Goal: Entertainment & Leisure: Consume media (video, audio)

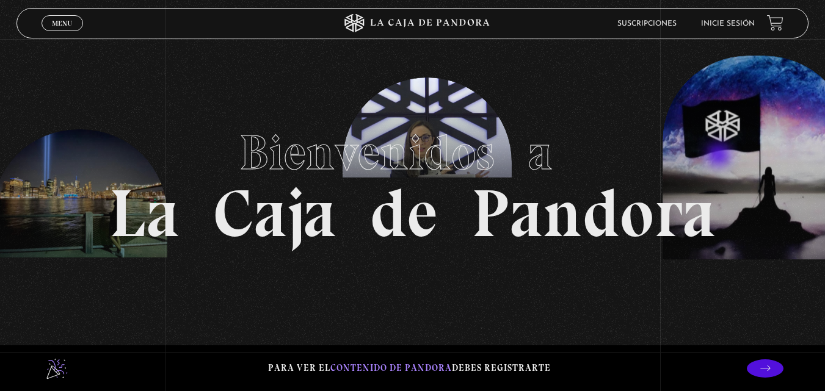
scroll to position [20, 0]
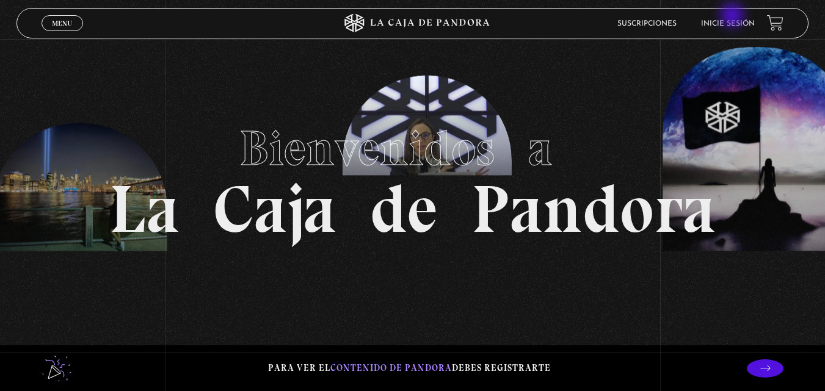
click at [733, 16] on li "Inicie sesión" at bounding box center [728, 23] width 54 height 19
click at [730, 24] on link "Inicie sesión" at bounding box center [728, 23] width 54 height 7
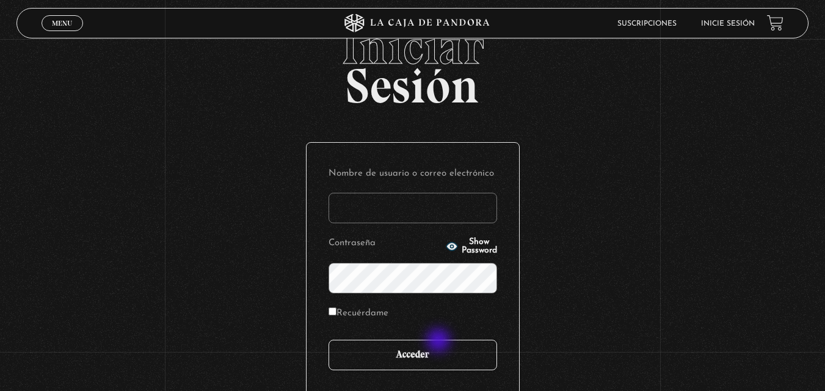
scroll to position [41, 0]
type input "vbadilla"
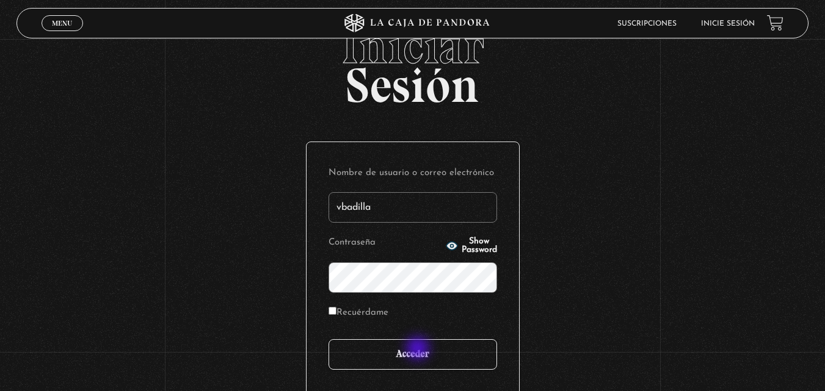
click at [419, 350] on input "Acceder" at bounding box center [413, 355] width 169 height 31
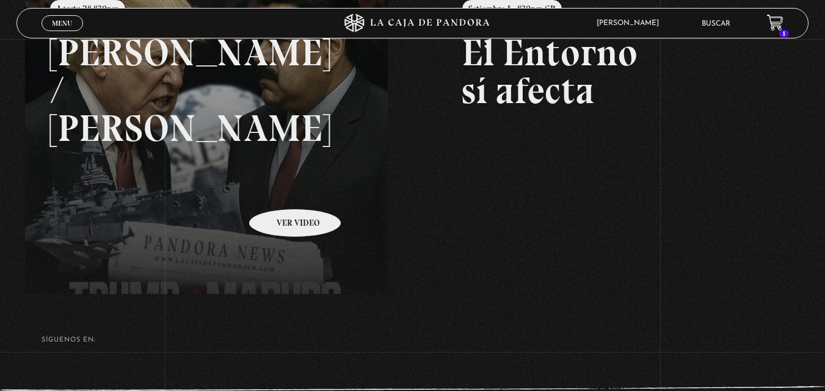
scroll to position [201, 0]
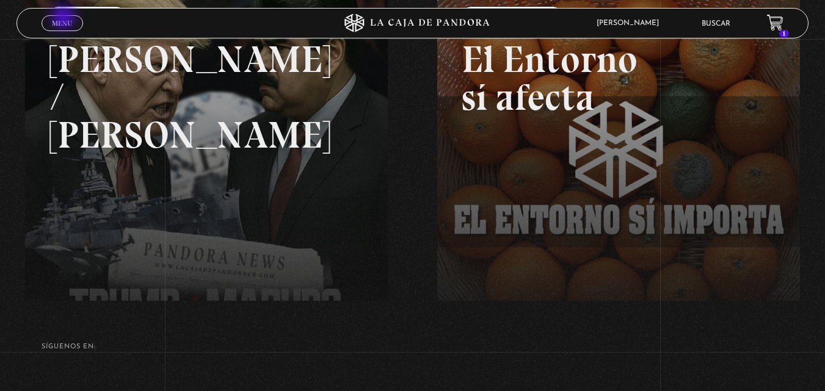
click at [65, 20] on span "Menu" at bounding box center [62, 23] width 20 height 7
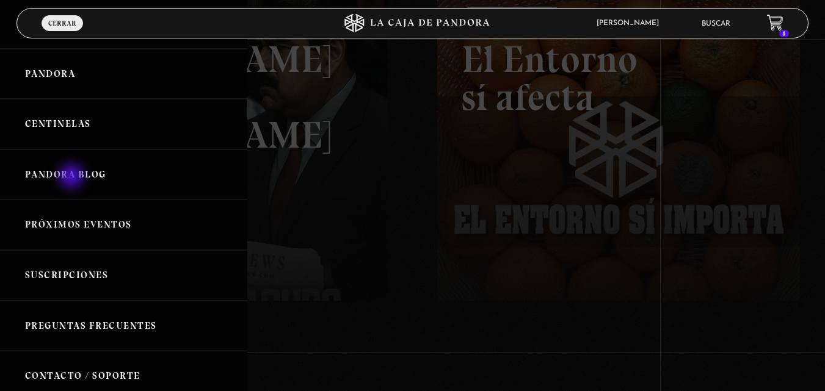
scroll to position [0, 0]
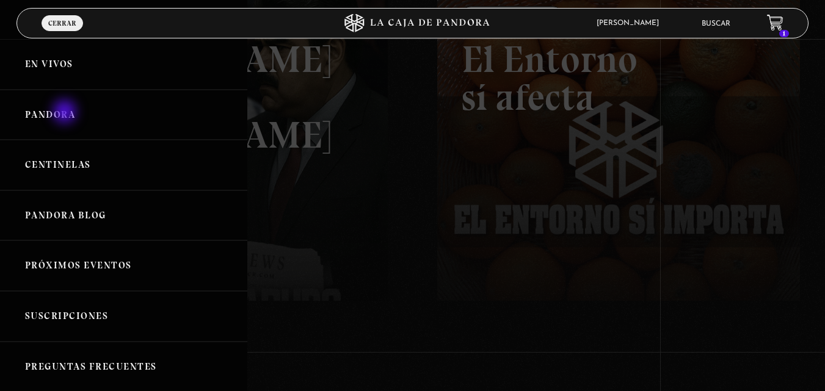
click at [65, 113] on link "Pandora" at bounding box center [123, 115] width 247 height 51
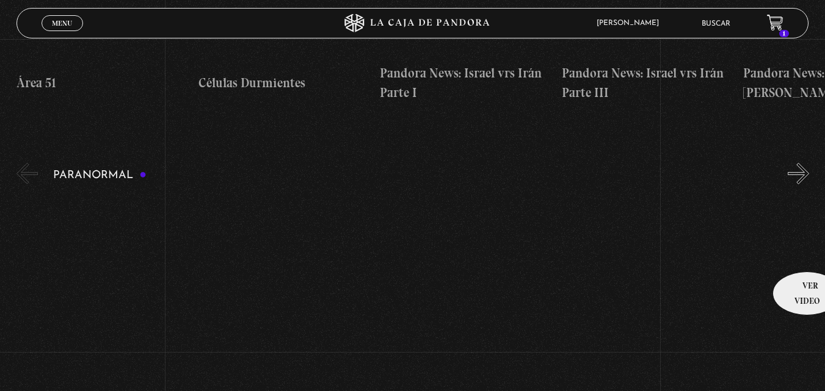
scroll to position [468, 0]
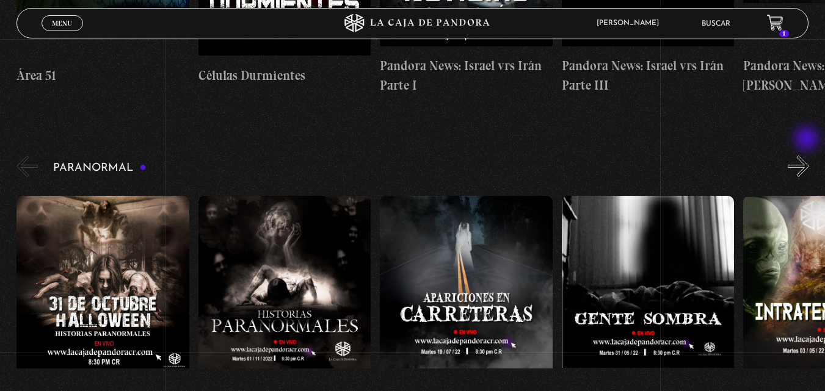
click at [808, 156] on button "»" at bounding box center [798, 166] width 21 height 21
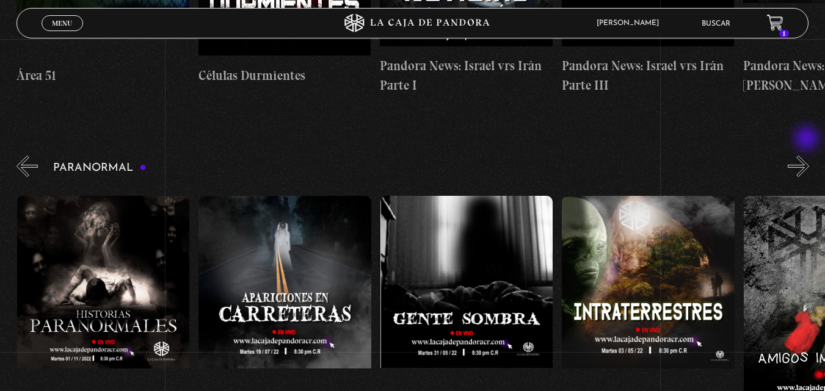
click at [808, 156] on button "»" at bounding box center [798, 166] width 21 height 21
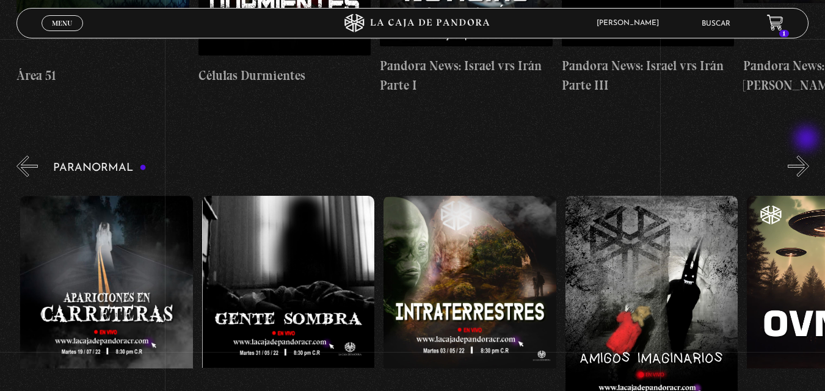
click at [808, 156] on button "»" at bounding box center [798, 166] width 21 height 21
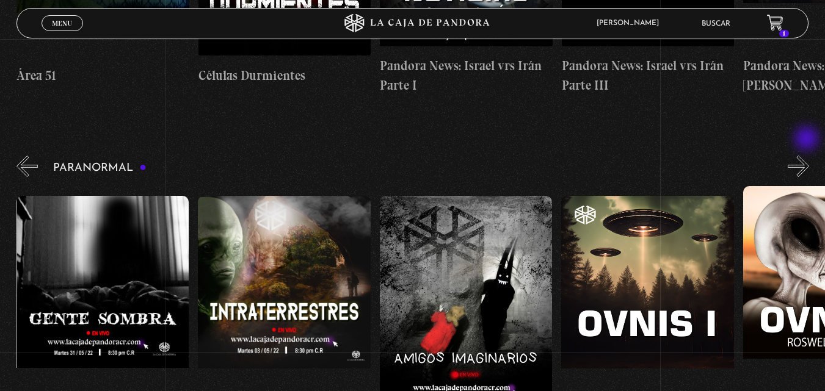
click at [808, 156] on button "»" at bounding box center [798, 166] width 21 height 21
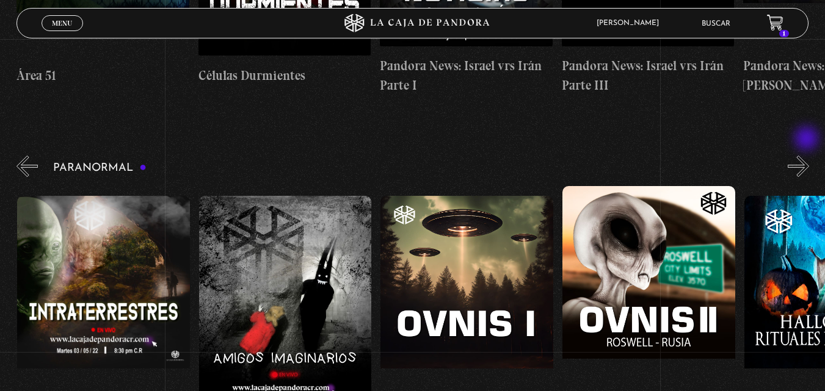
click at [808, 156] on button "»" at bounding box center [798, 166] width 21 height 21
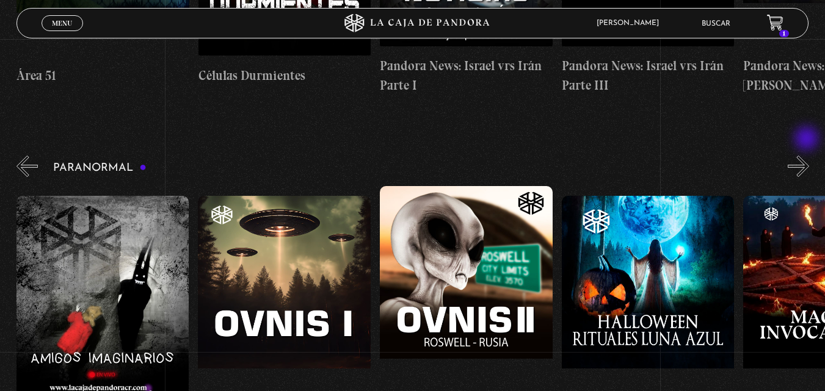
click at [808, 156] on button "»" at bounding box center [798, 166] width 21 height 21
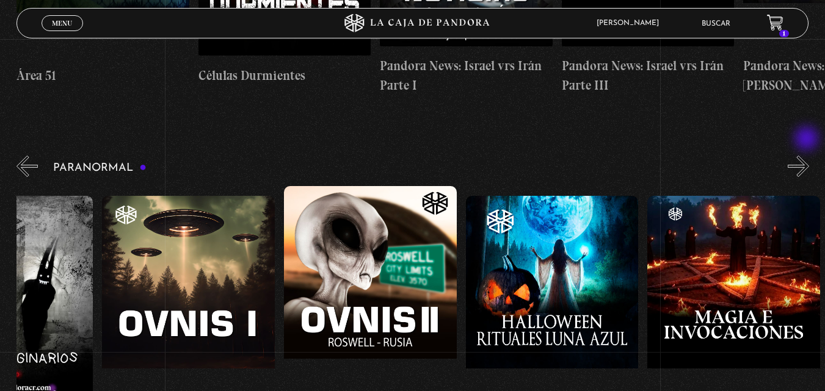
click at [808, 156] on button "»" at bounding box center [798, 166] width 21 height 21
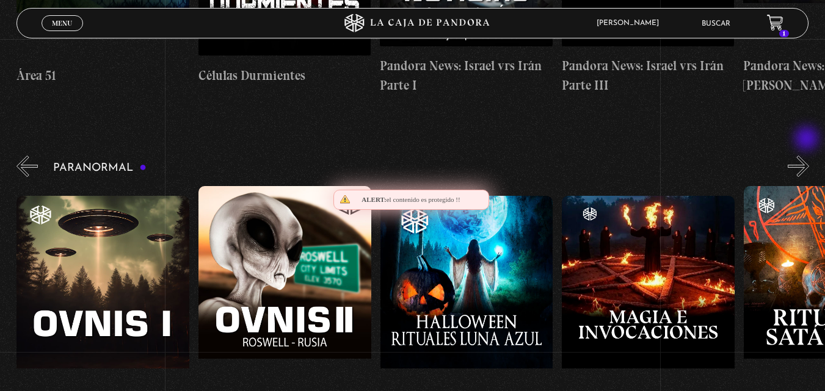
click at [808, 156] on button "»" at bounding box center [798, 166] width 21 height 21
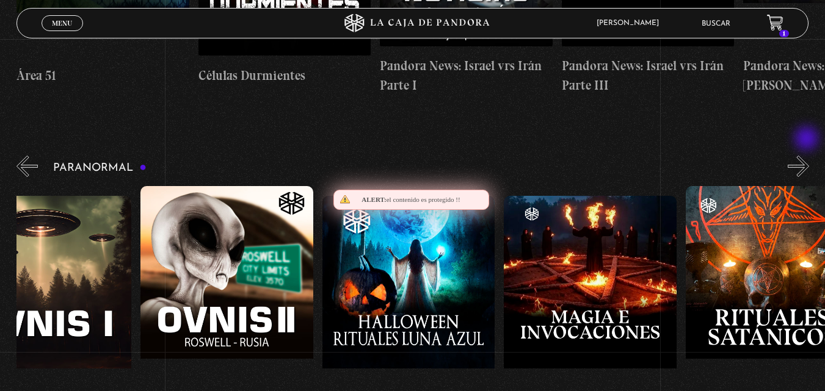
scroll to position [0, 1181]
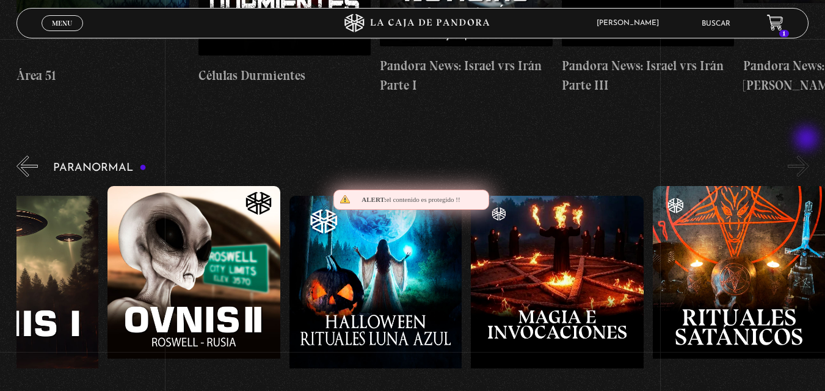
click at [808, 156] on button "»" at bounding box center [798, 166] width 21 height 21
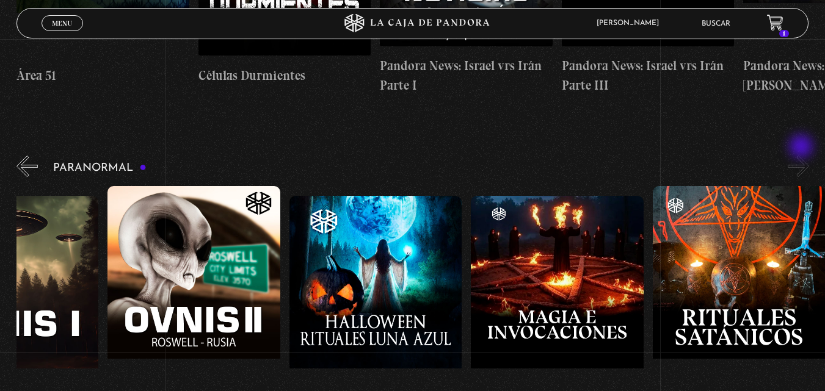
click at [802, 156] on button "»" at bounding box center [798, 166] width 21 height 21
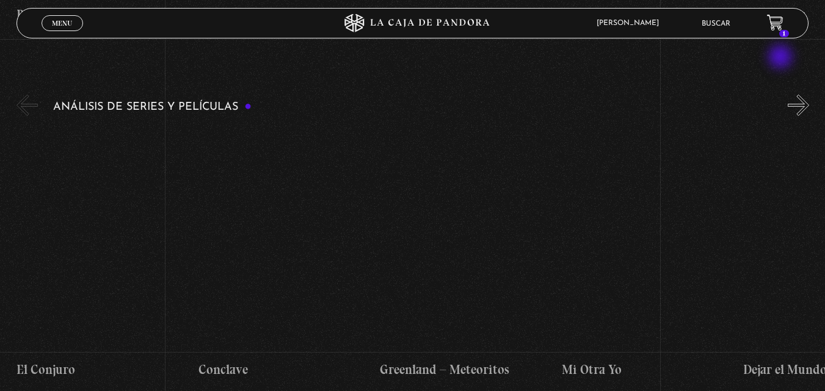
scroll to position [1567, 0]
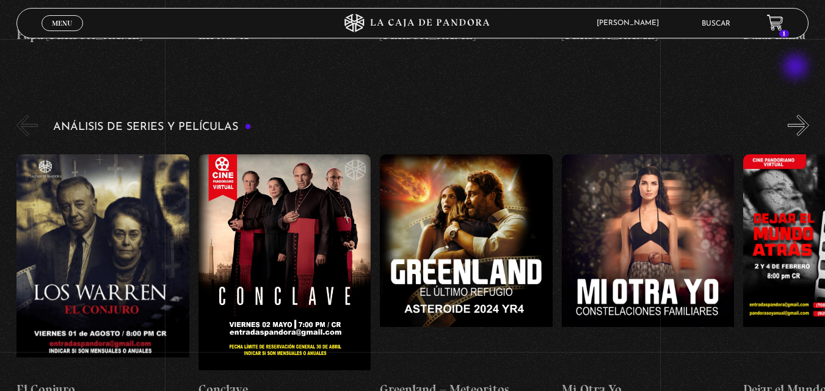
click at [797, 115] on button "»" at bounding box center [798, 125] width 21 height 21
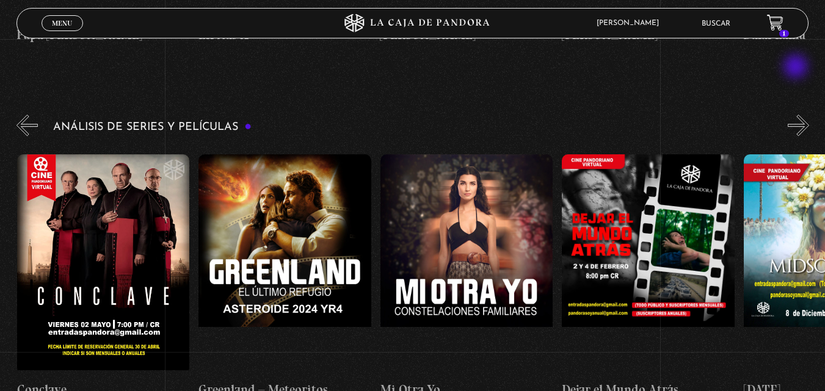
click at [797, 115] on button "»" at bounding box center [798, 125] width 21 height 21
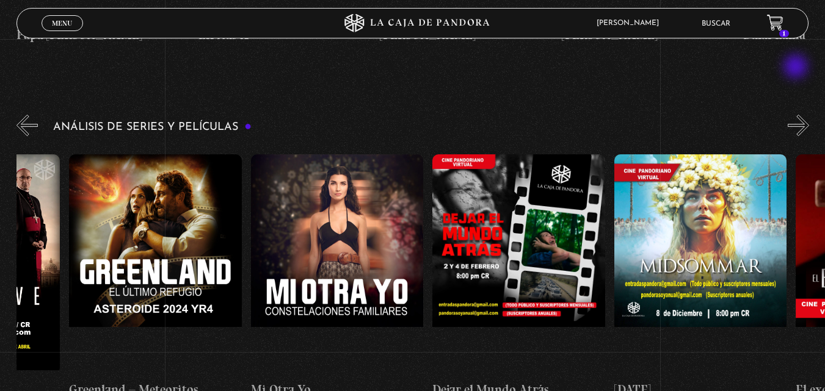
click at [797, 115] on button "»" at bounding box center [798, 125] width 21 height 21
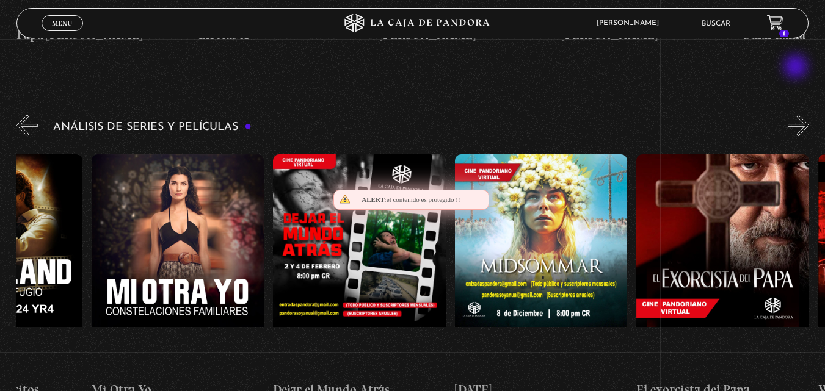
click at [797, 115] on button "»" at bounding box center [798, 125] width 21 height 21
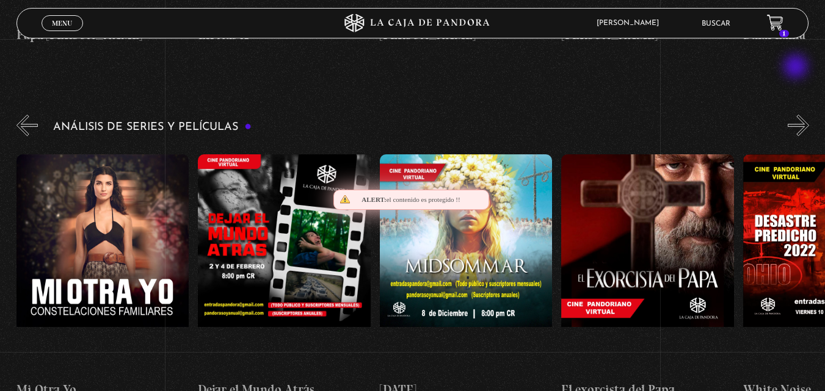
click at [797, 115] on button "»" at bounding box center [798, 125] width 21 height 21
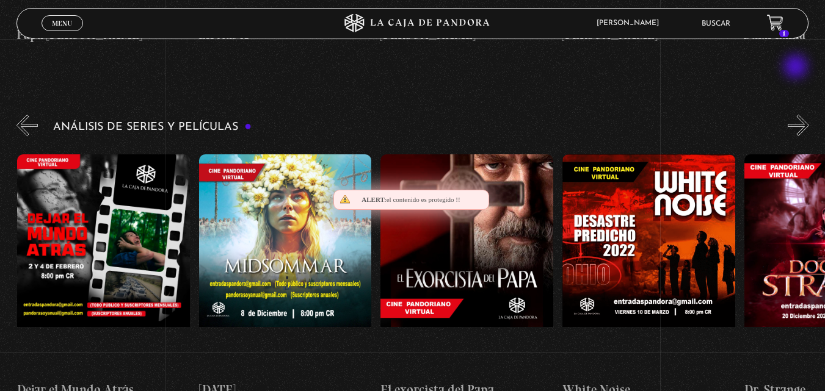
scroll to position [0, 727]
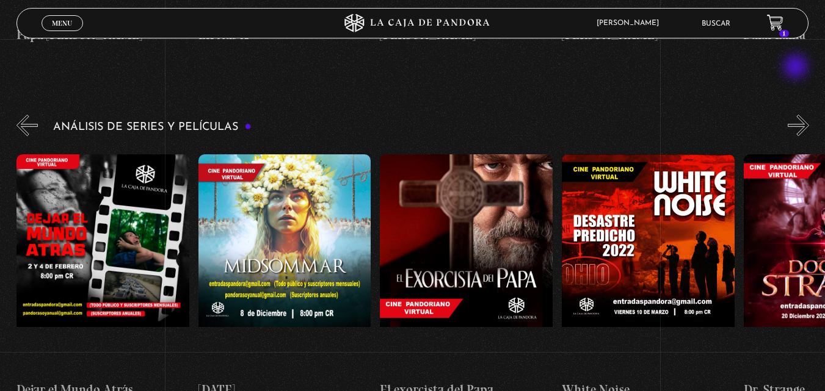
click at [797, 115] on button "»" at bounding box center [798, 125] width 21 height 21
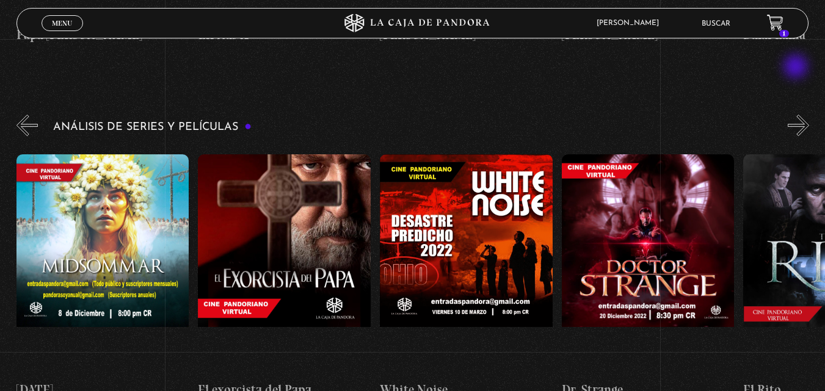
click at [797, 115] on button "»" at bounding box center [798, 125] width 21 height 21
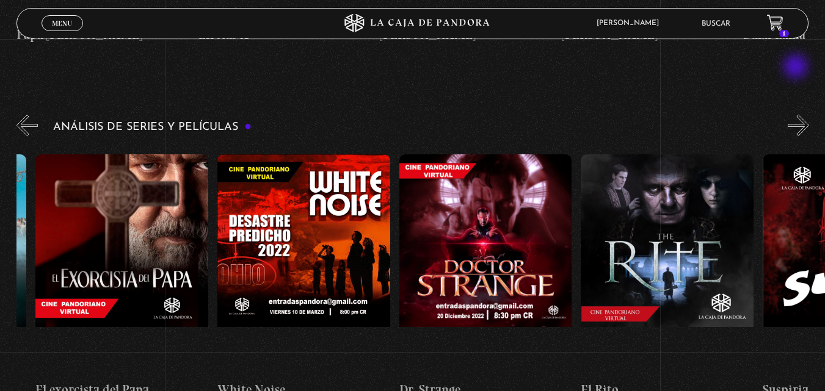
scroll to position [0, 1090]
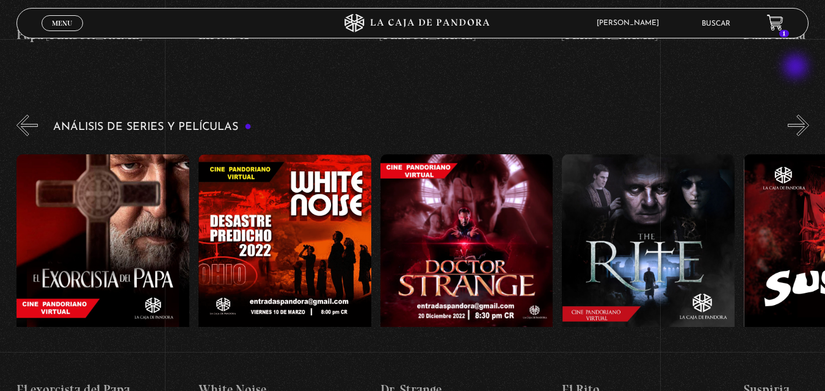
click at [797, 115] on button "»" at bounding box center [798, 125] width 21 height 21
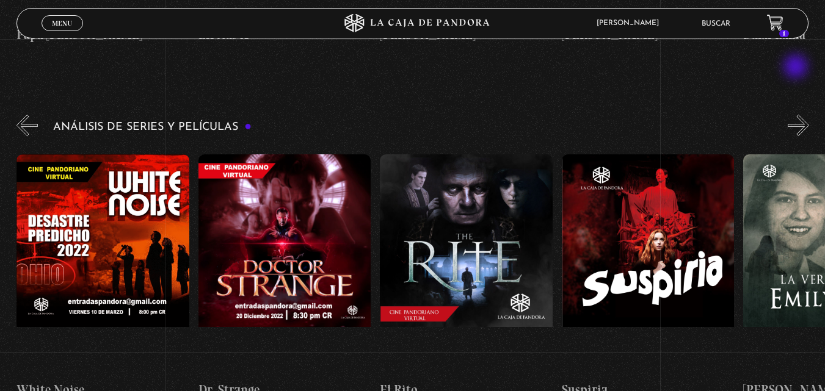
click at [797, 115] on button "»" at bounding box center [798, 125] width 21 height 21
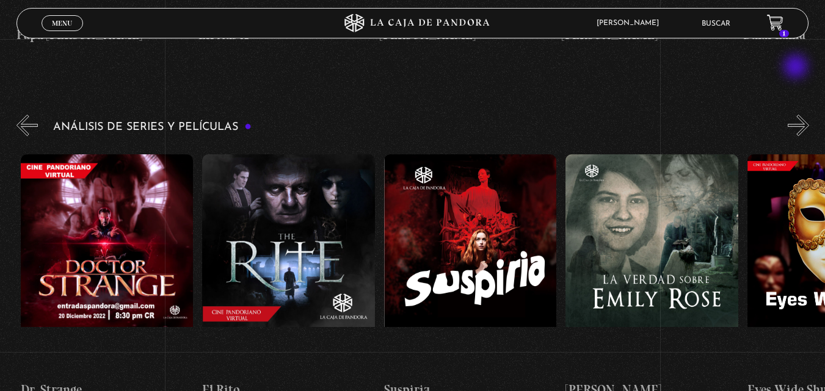
scroll to position [0, 1453]
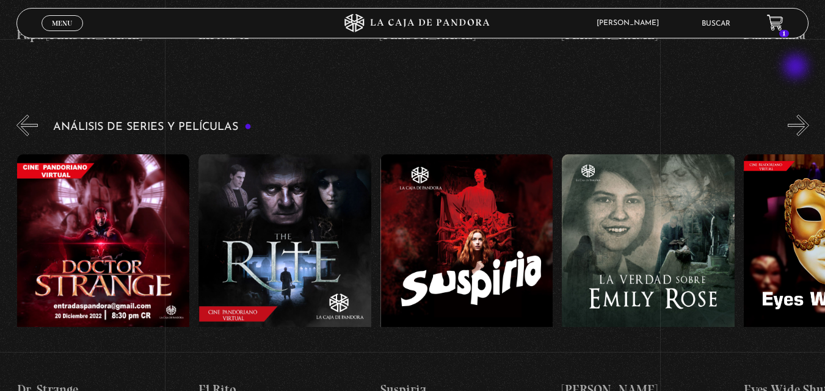
click at [797, 115] on button "»" at bounding box center [798, 125] width 21 height 21
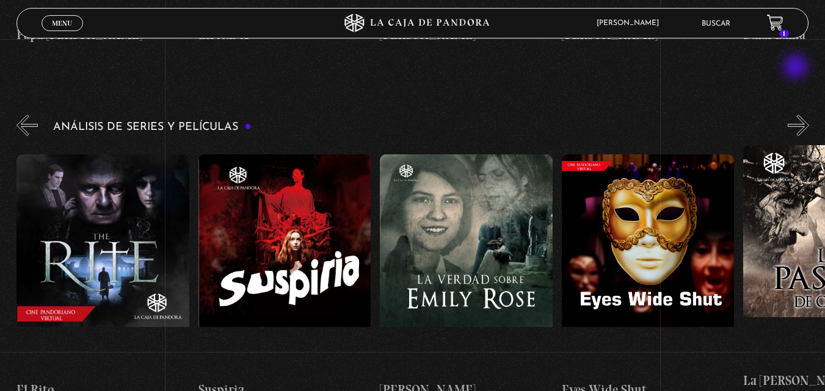
click at [797, 115] on button "»" at bounding box center [798, 125] width 21 height 21
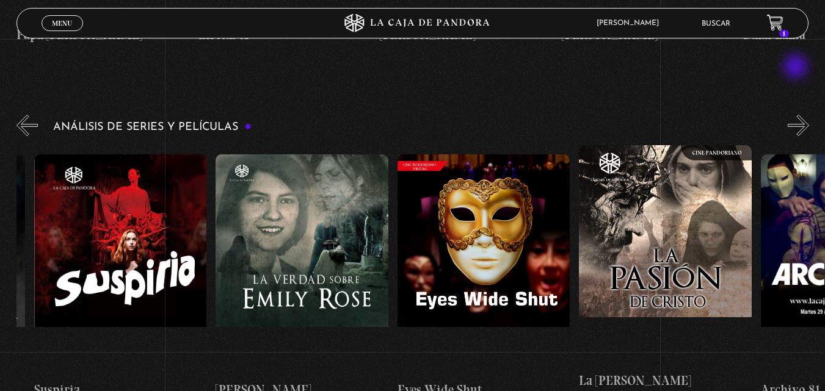
click at [797, 115] on button "»" at bounding box center [798, 125] width 21 height 21
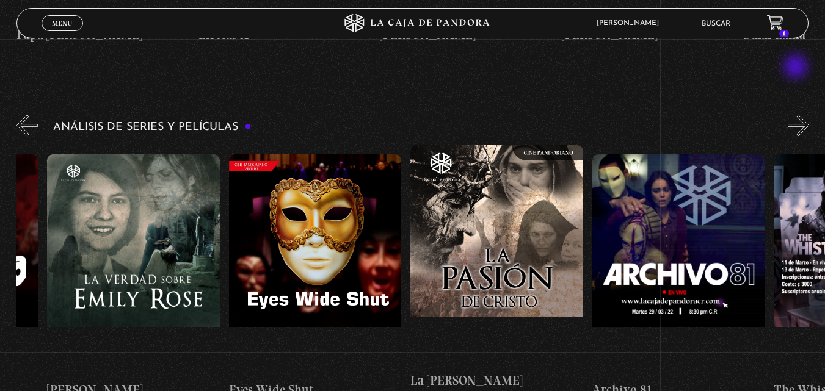
click at [797, 115] on button "»" at bounding box center [798, 125] width 21 height 21
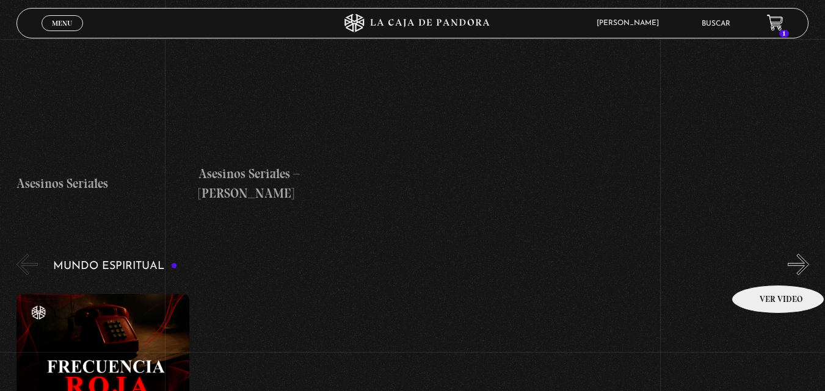
scroll to position [3542, 0]
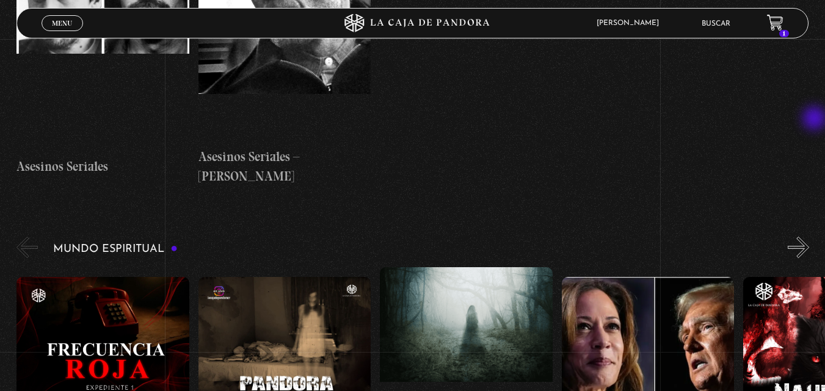
click at [809, 237] on button "»" at bounding box center [798, 247] width 21 height 21
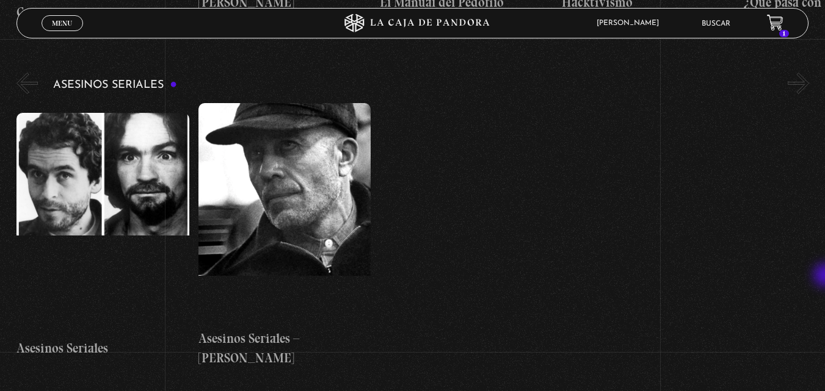
scroll to position [3576, 0]
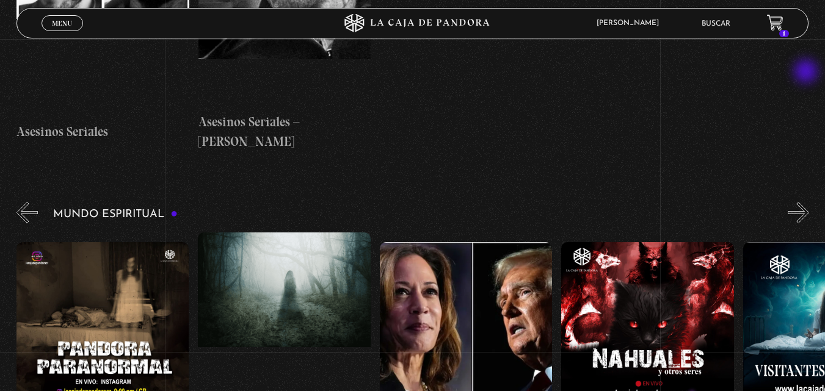
click at [807, 202] on button "»" at bounding box center [798, 212] width 21 height 21
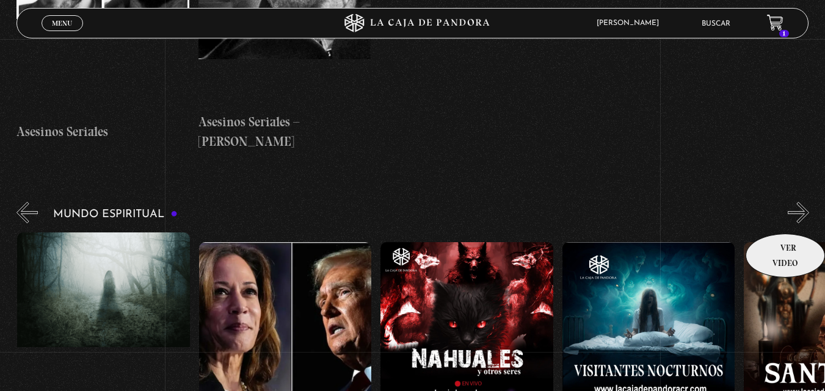
scroll to position [0, 363]
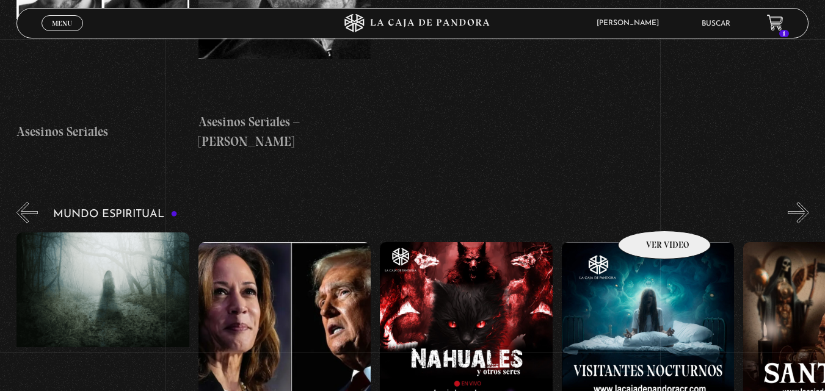
click at [648, 242] on figure at bounding box center [648, 352] width 173 height 220
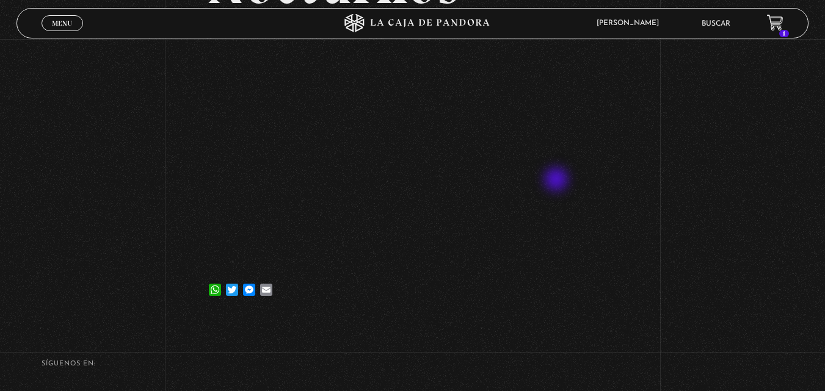
scroll to position [203, 0]
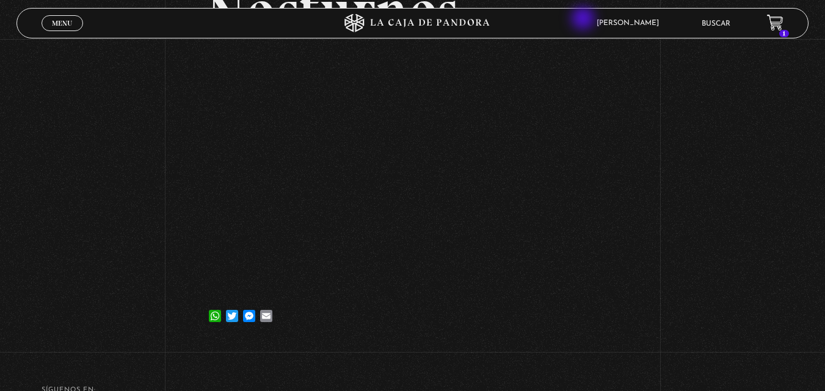
scroll to position [163, 0]
